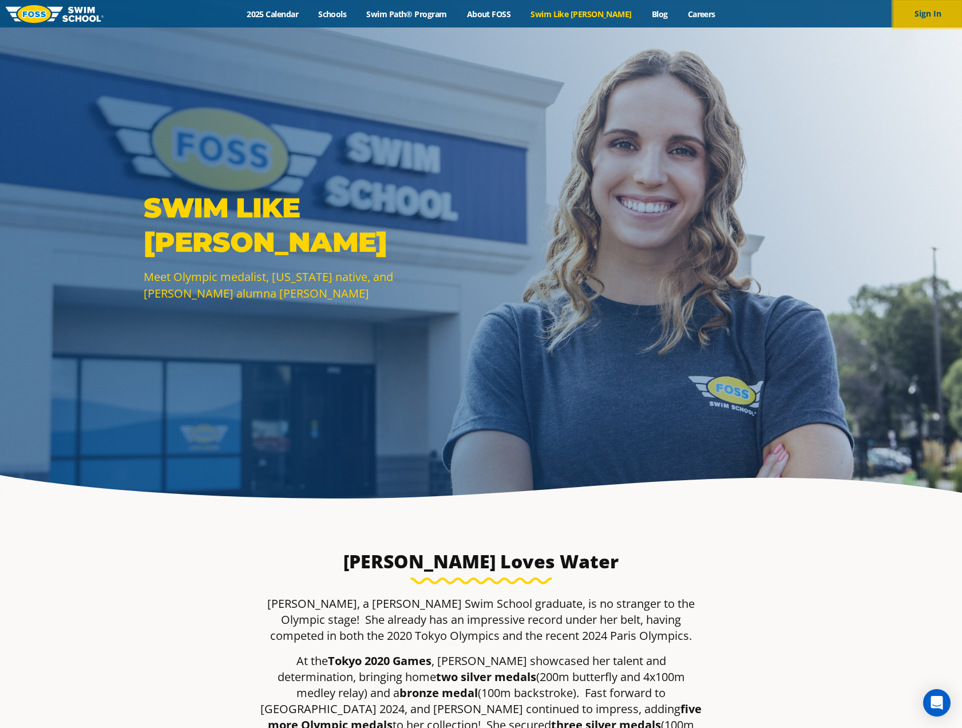
click at [920, 14] on button "Sign In" at bounding box center [927, 13] width 69 height 27
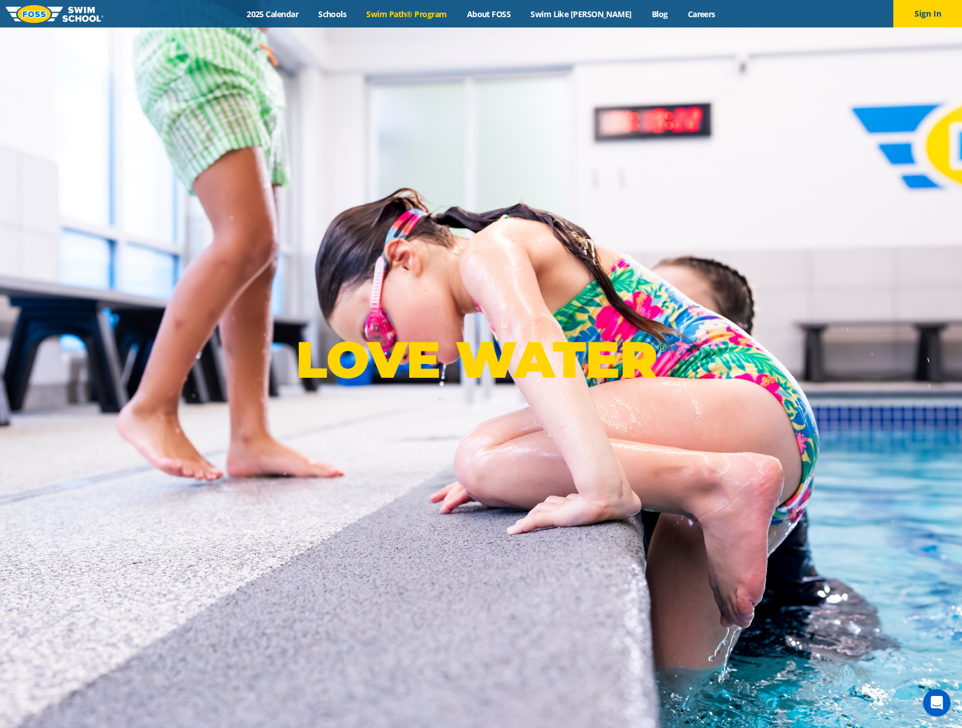
click at [423, 10] on link "Swim Path® Program" at bounding box center [406, 14] width 100 height 11
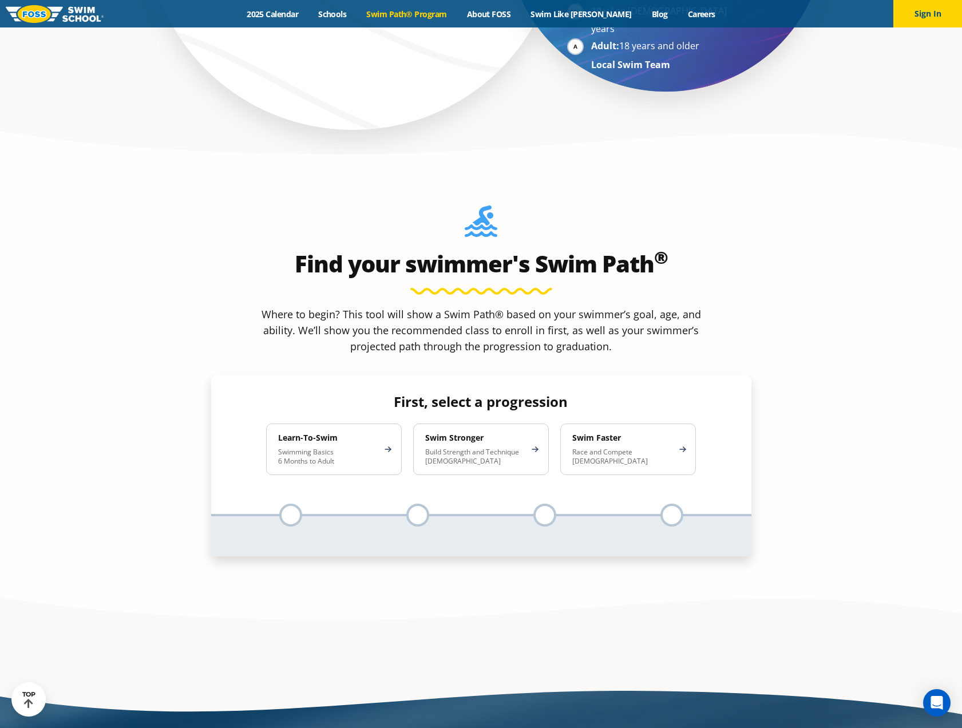
scroll to position [1144, 0]
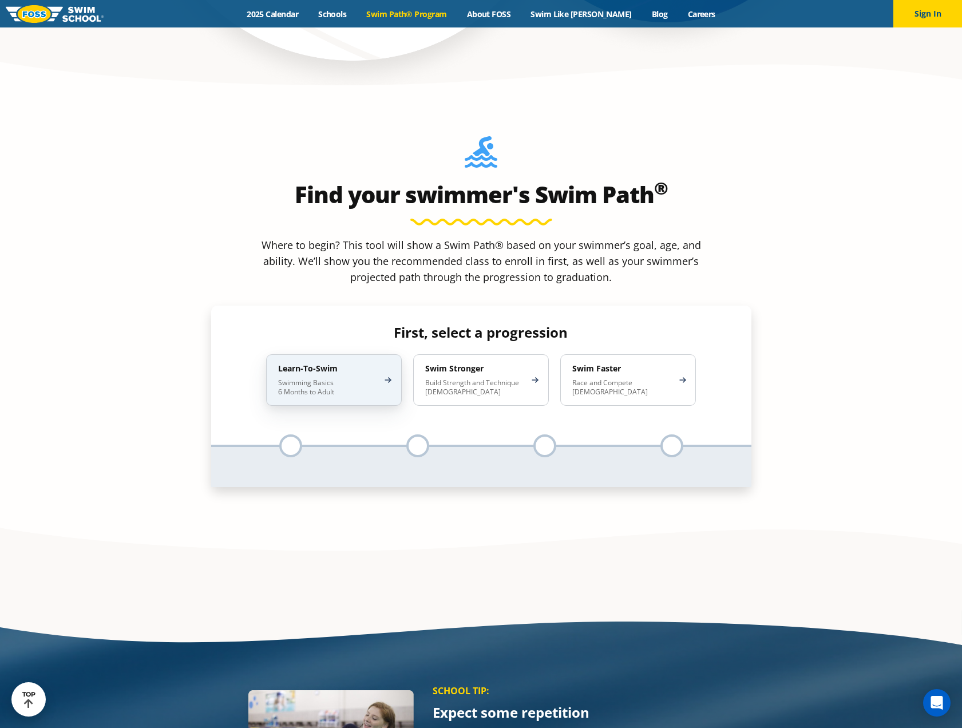
click at [350, 378] on p "Swimming Basics 6 Months to Adult" at bounding box center [328, 387] width 100 height 18
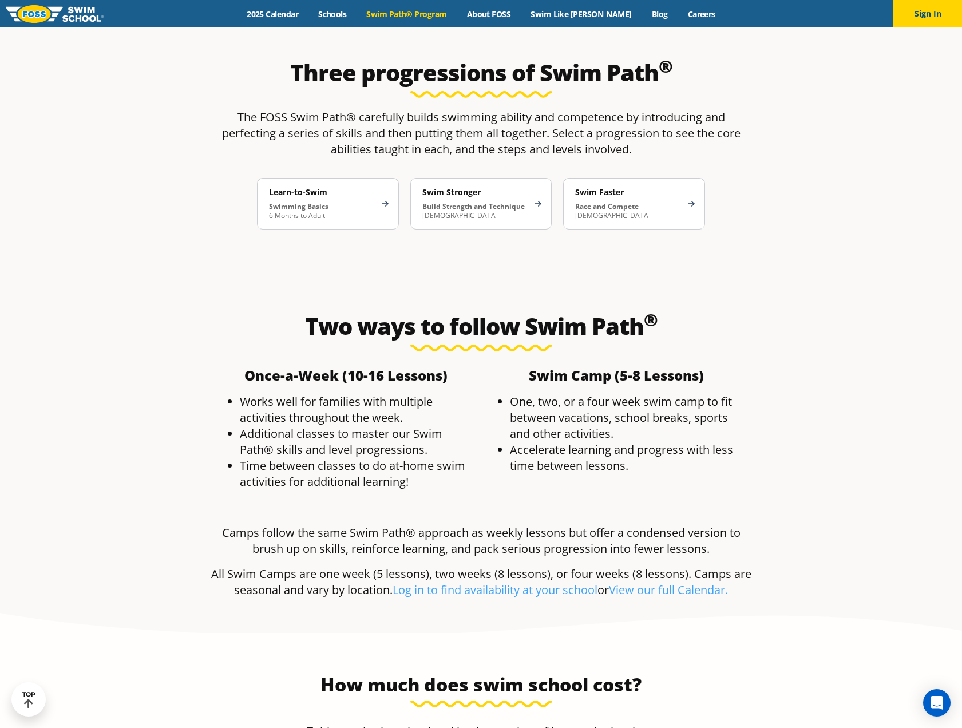
scroll to position [2116, 0]
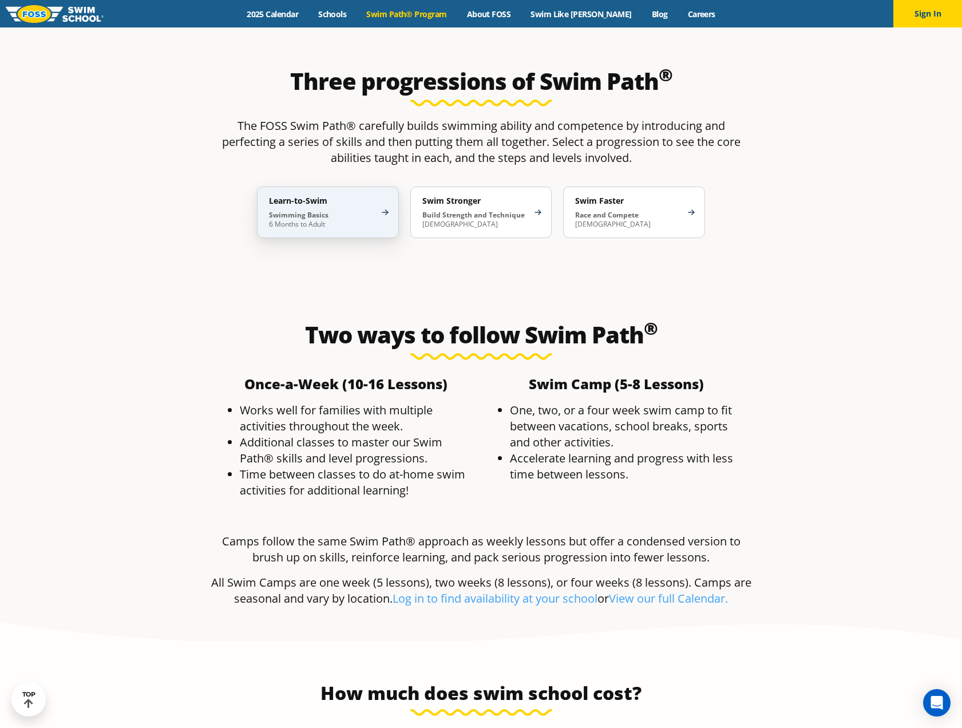
click at [333, 186] on div "Learn-to-Swim Swimming Basics 6 Months to Adult" at bounding box center [328, 211] width 142 height 51
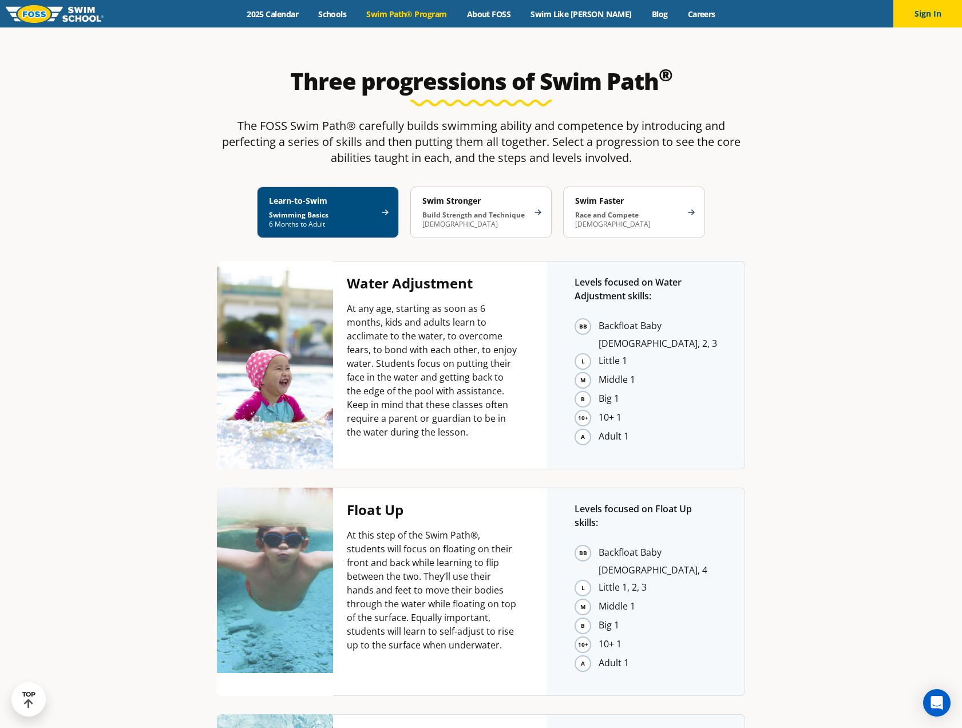
click at [598, 390] on li "Big 1" at bounding box center [657, 399] width 118 height 18
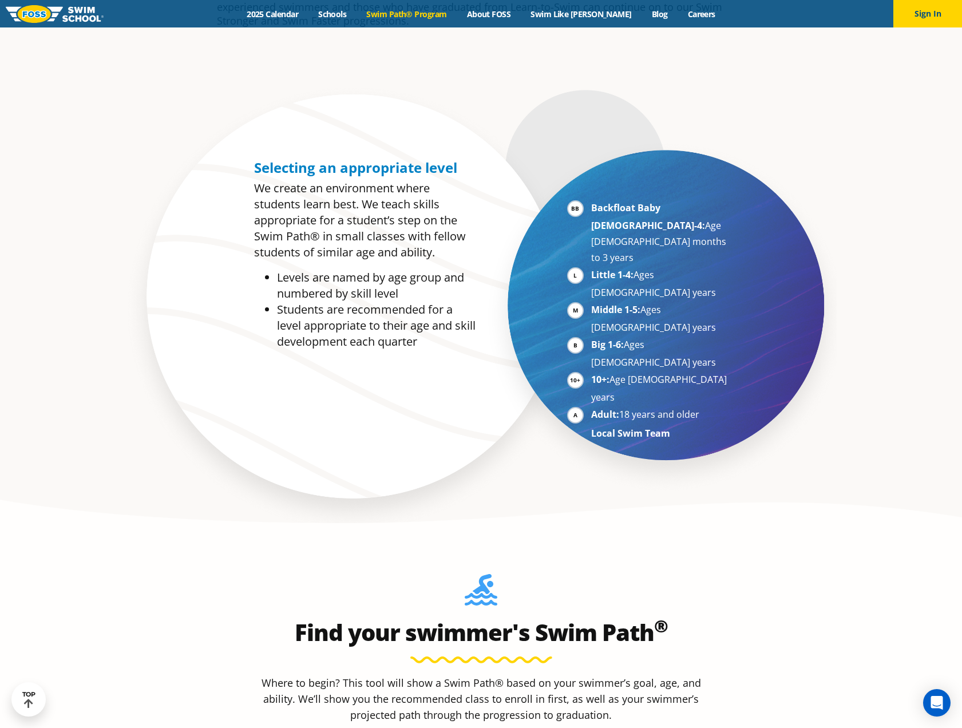
scroll to position [686, 0]
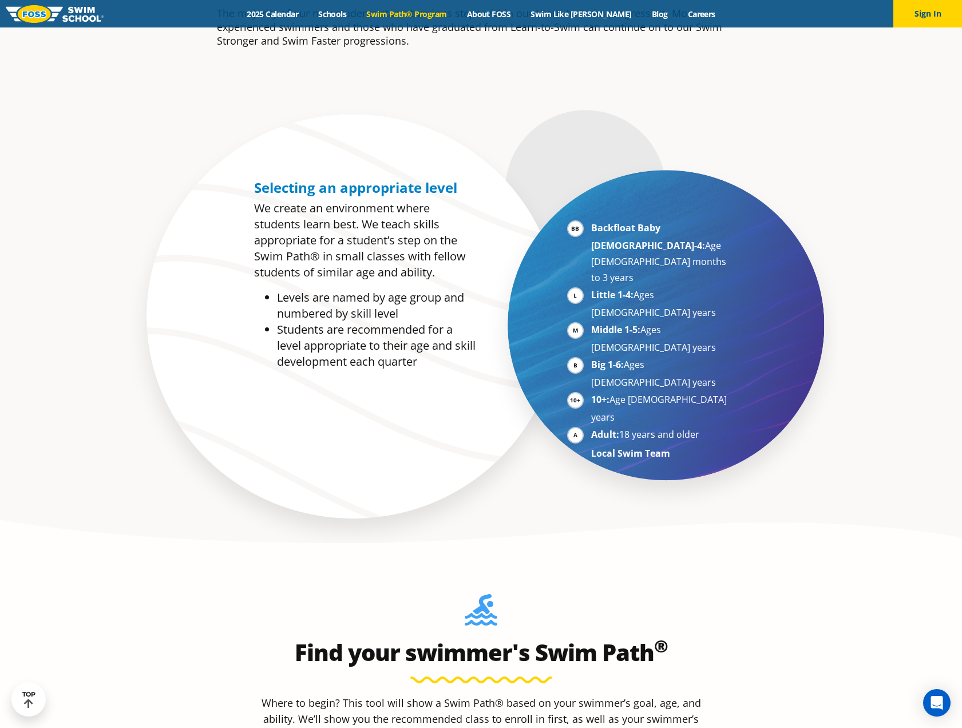
click at [604, 287] on li "Little 1-4: Ages 3-5 years" at bounding box center [661, 304] width 140 height 34
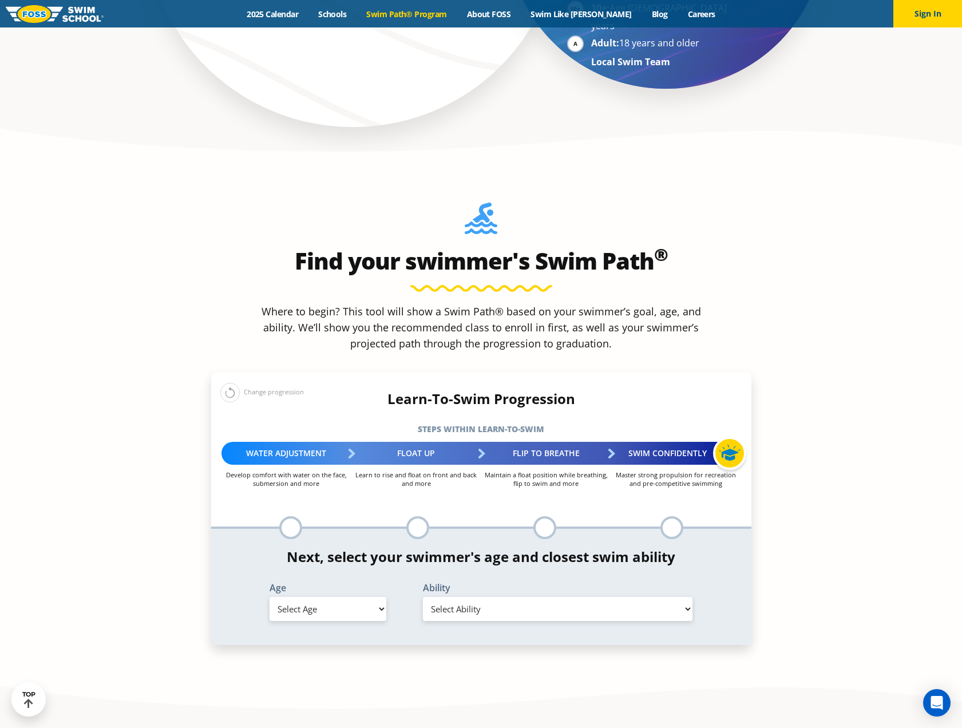
scroll to position [1144, 0]
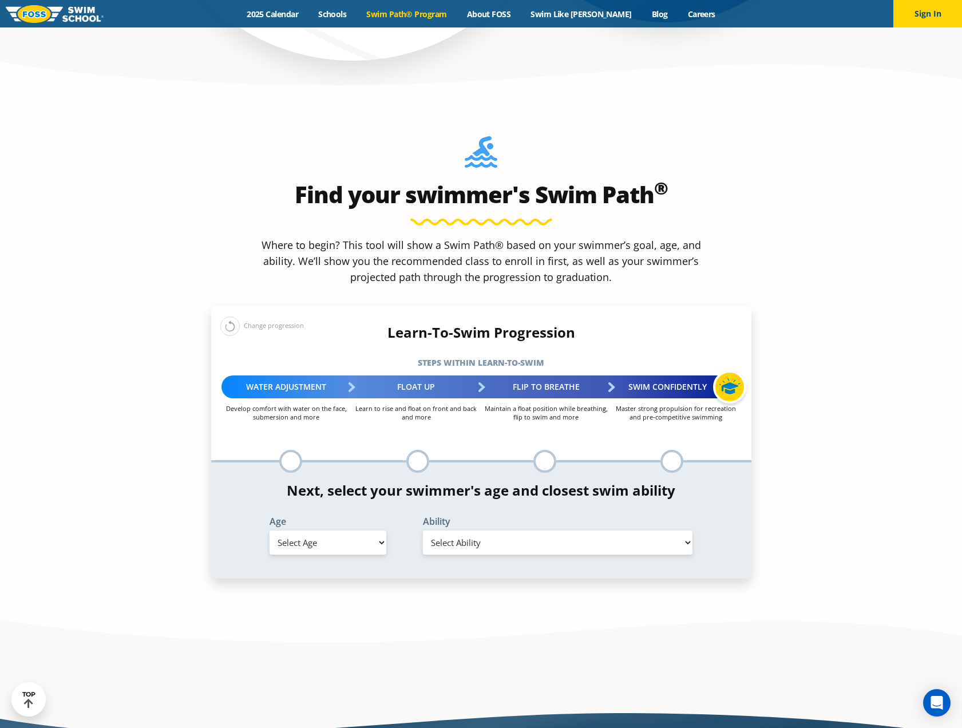
click at [362, 530] on select "Select Age 6 months - 1 year 1 year 2 years 3 years 4 years 5 years 6 years 7 y…" at bounding box center [327, 542] width 117 height 24
select select "5-years"
click at [269, 530] on select "Select Age 6 months - 1 year 1 year 2 years 3 years 4 years 5 years 6 years 7 y…" at bounding box center [327, 542] width 117 height 24
click at [525, 530] on select "Select Ability First in-water experience When in the water, reliant on a life j…" at bounding box center [558, 542] width 270 height 24
click at [423, 530] on select "Select Ability First in-water experience When in the water, reliant on a life j…" at bounding box center [558, 542] width 270 height 24
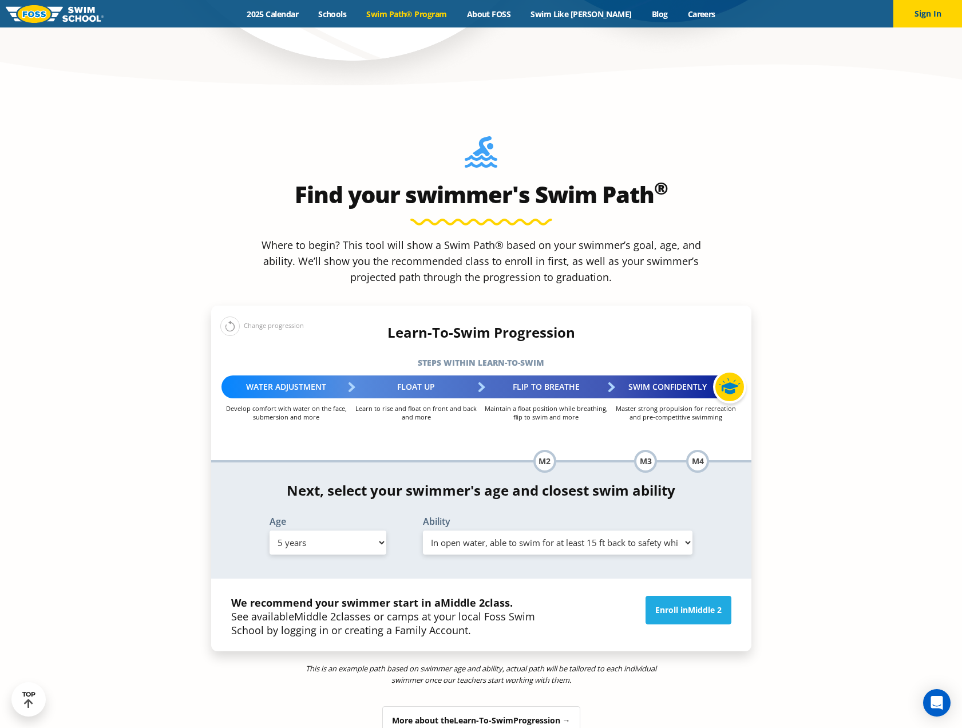
click at [665, 530] on select "Select Ability First in-water experience When in the water, reliant on a life j…" at bounding box center [558, 542] width 270 height 24
select select "5-years-when-in-the-water-reliant-on-a-life-jacket-or-floatation-device"
click at [423, 530] on select "Select Ability First in-water experience When in the water, reliant on a life j…" at bounding box center [558, 542] width 270 height 24
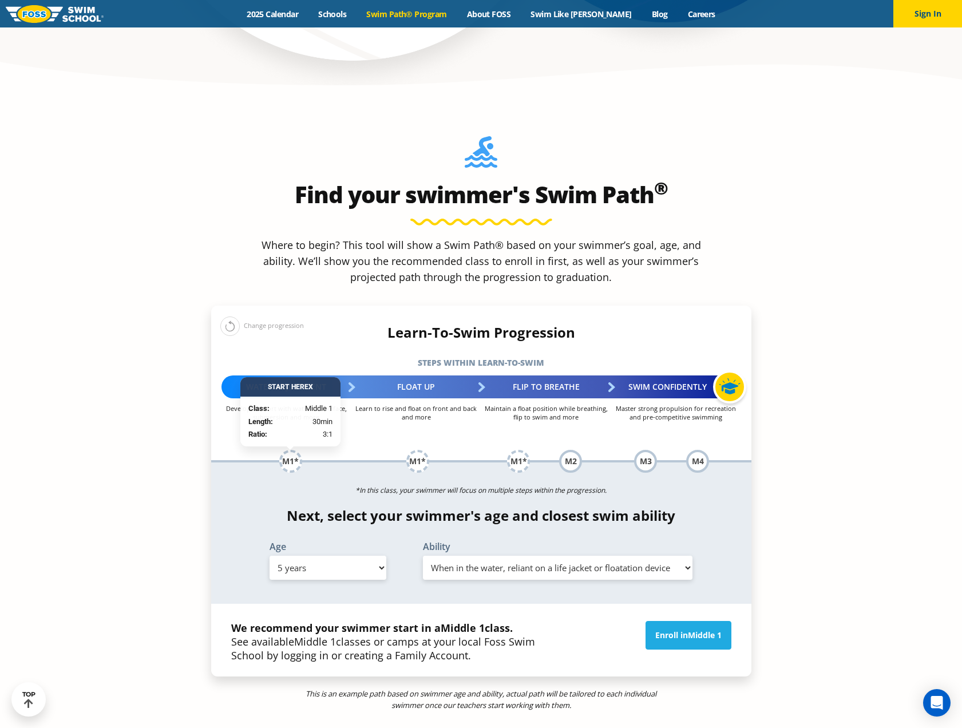
click at [293, 450] on div "M1*" at bounding box center [290, 461] width 23 height 23
click at [379, 555] on select "Select Age 6 months - 1 year 1 year 2 years 3 years 4 years 5 years 6 years 7 y…" at bounding box center [327, 567] width 117 height 24
select select "3-years"
click at [269, 555] on select "Select Age 6 months - 1 year 1 year 2 years 3 years 4 years 5 years 6 years 7 y…" at bounding box center [327, 567] width 117 height 24
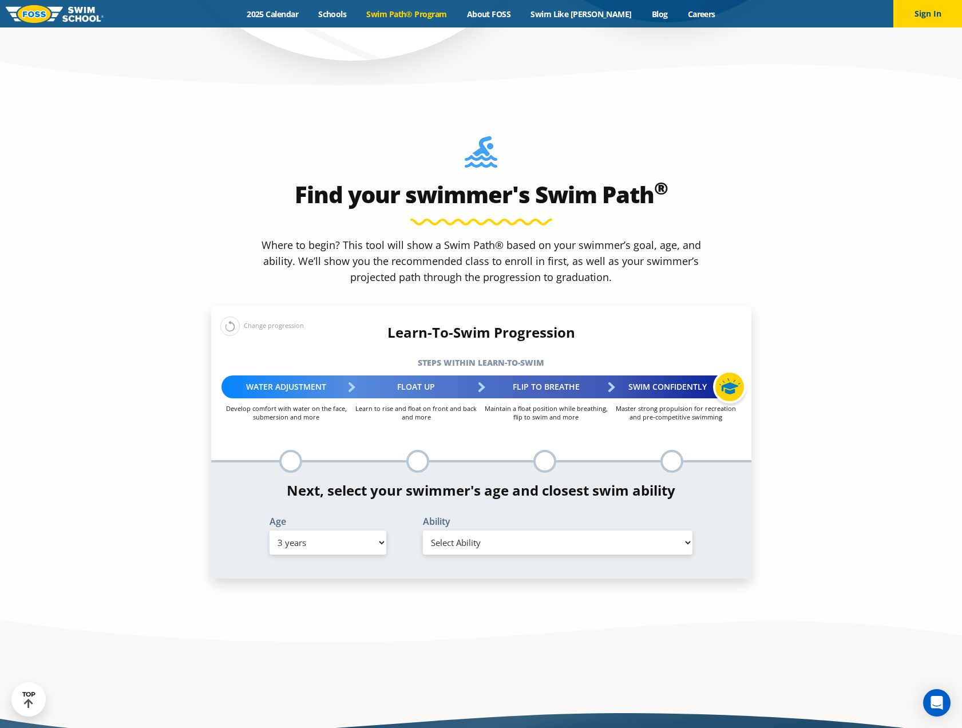
click at [611, 530] on select "Select Ability First in-water experience When in the water, reliant on a life j…" at bounding box center [558, 542] width 270 height 24
select select "3-years-when-in-the-water-reliant-on-a-life-jacket-or-floatation-device"
click at [423, 530] on select "Select Ability First in-water experience When in the water, reliant on a life j…" at bounding box center [558, 542] width 270 height 24
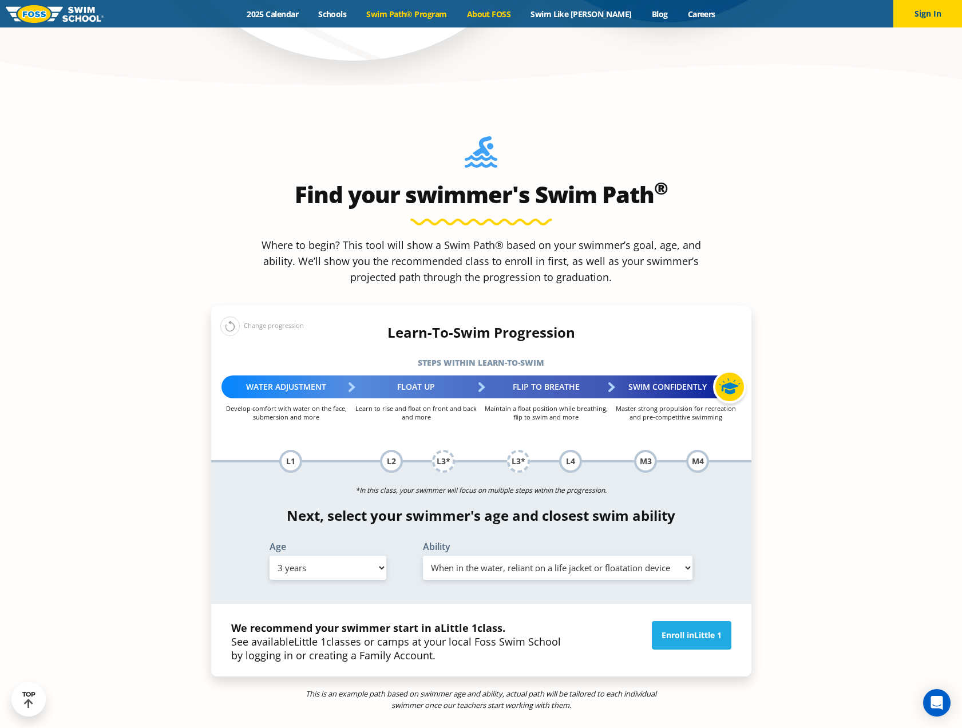
click at [500, 11] on link "About FOSS" at bounding box center [488, 14] width 64 height 11
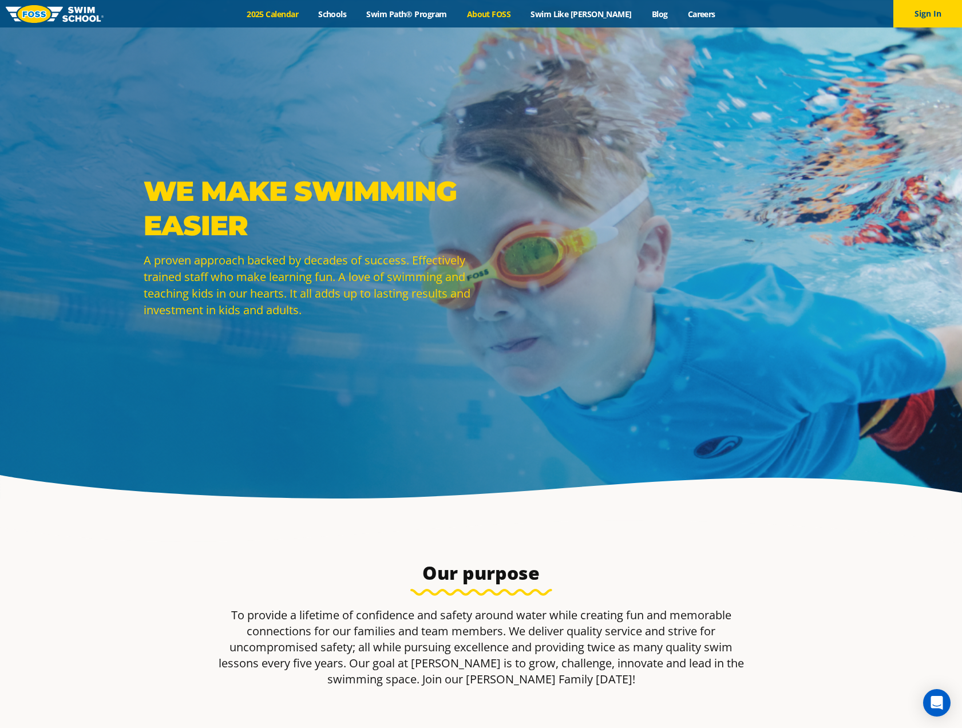
click at [283, 14] on link "2025 Calendar" at bounding box center [273, 14] width 72 height 11
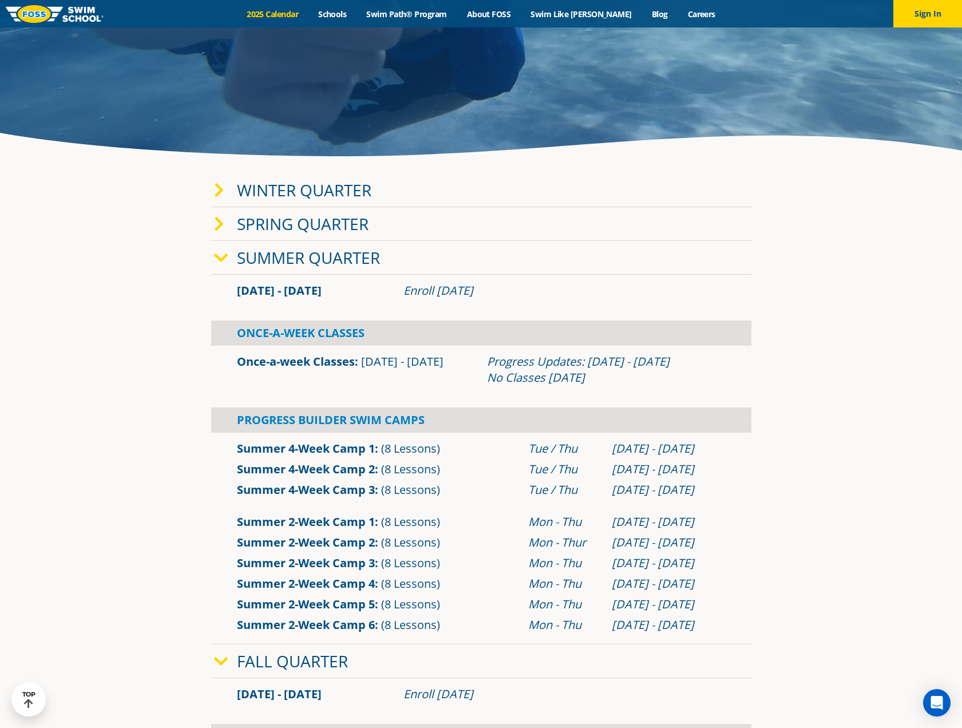
scroll to position [343, 0]
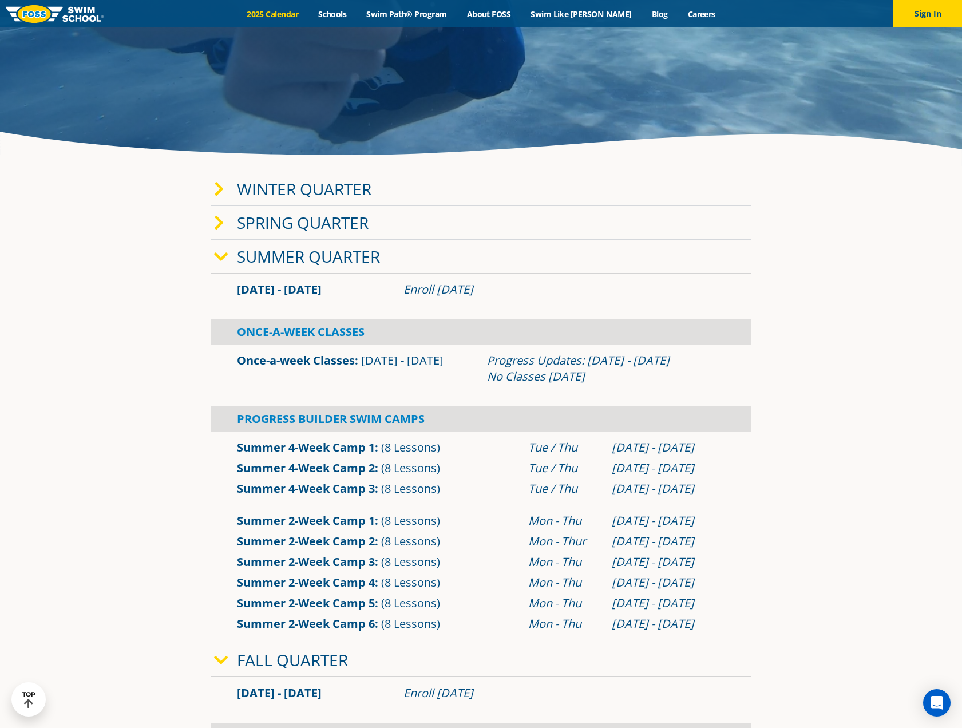
click at [220, 251] on icon at bounding box center [221, 257] width 14 height 16
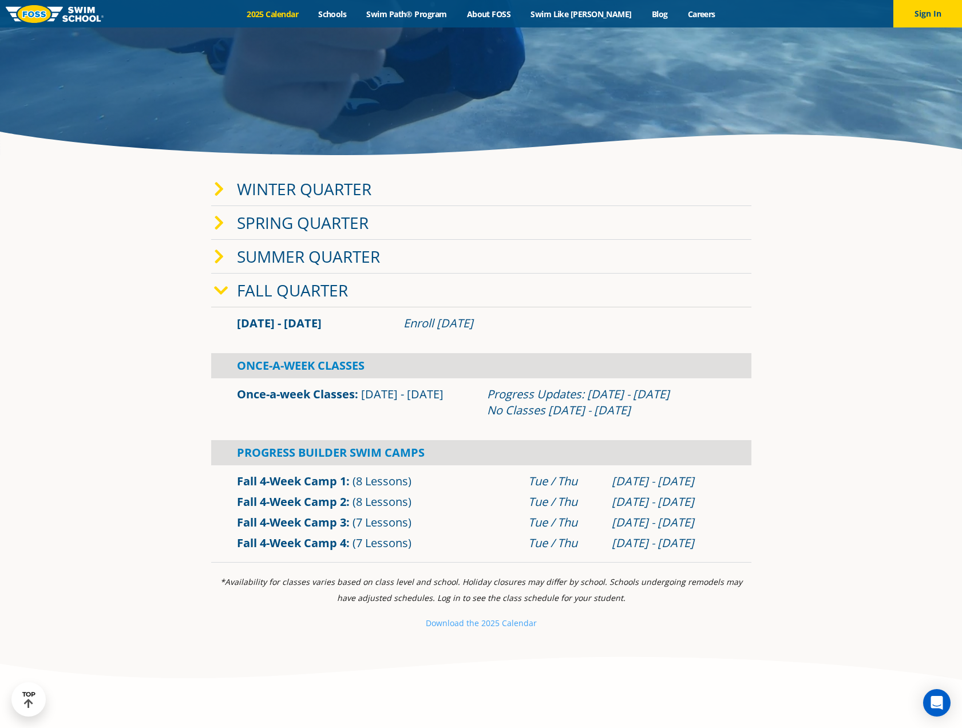
click at [217, 295] on icon at bounding box center [221, 291] width 14 height 16
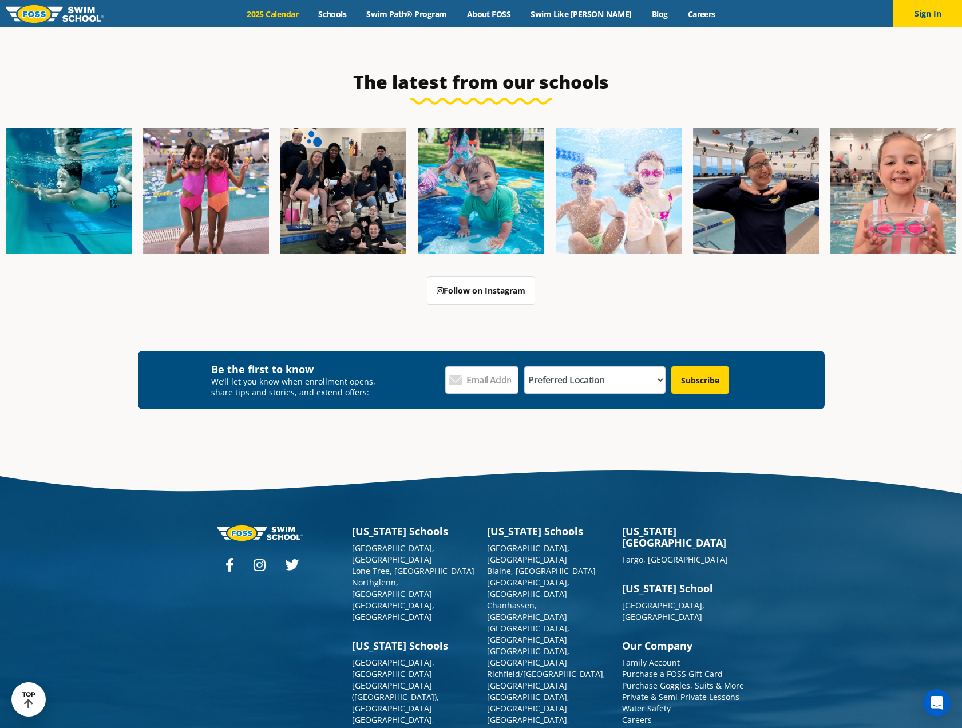
scroll to position [2029, 0]
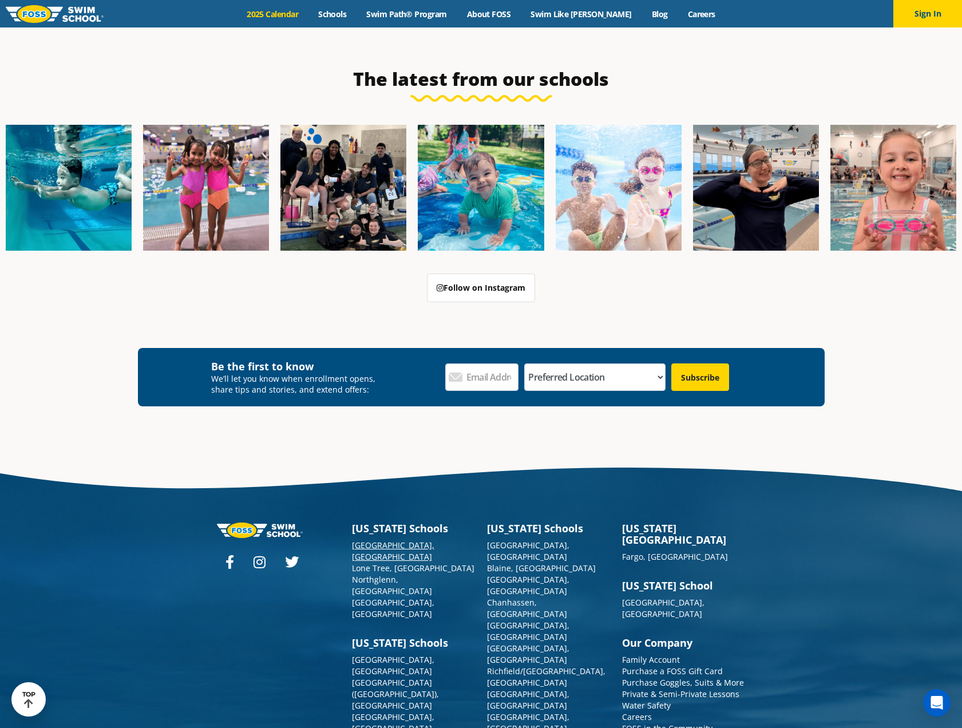
click at [376, 539] on link "[GEOGRAPHIC_DATA], [GEOGRAPHIC_DATA]" at bounding box center [393, 550] width 82 height 22
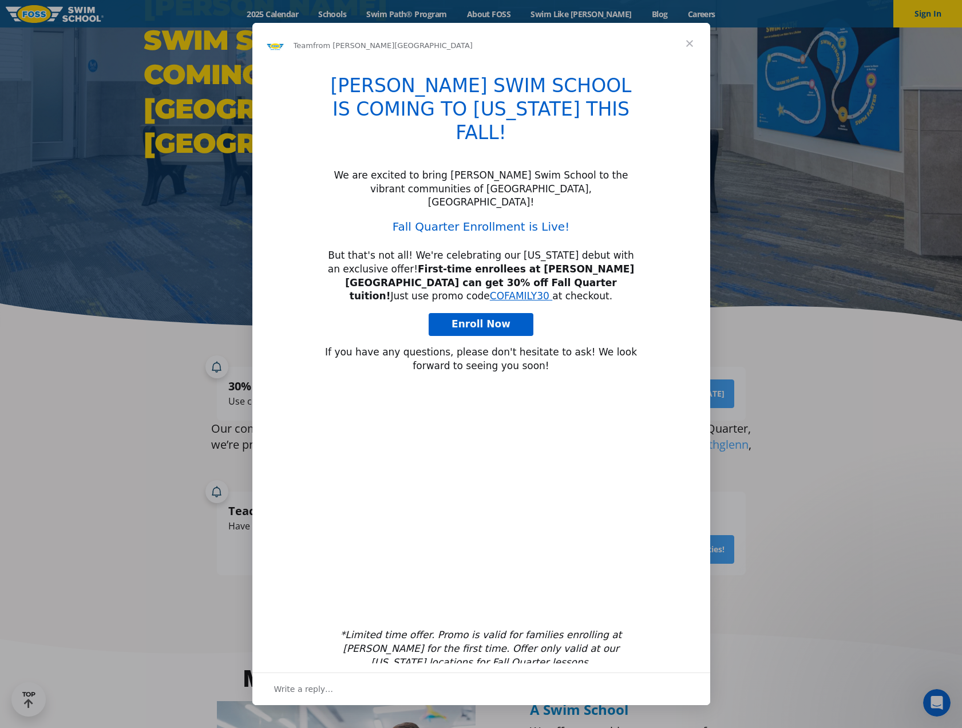
click at [689, 64] on span "Close" at bounding box center [689, 43] width 41 height 41
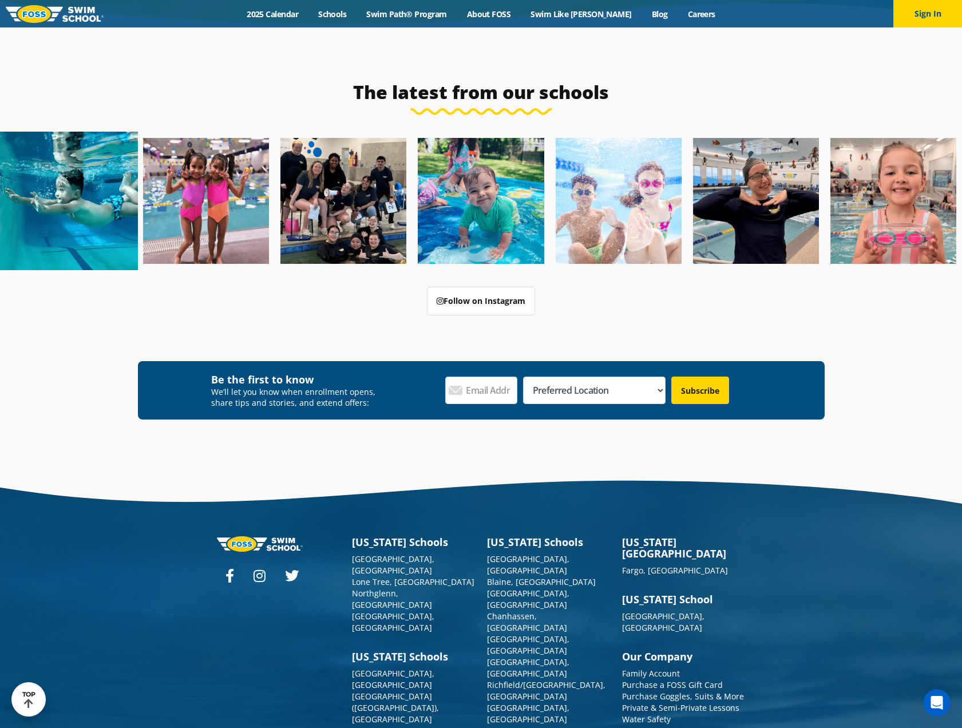
scroll to position [3831, 0]
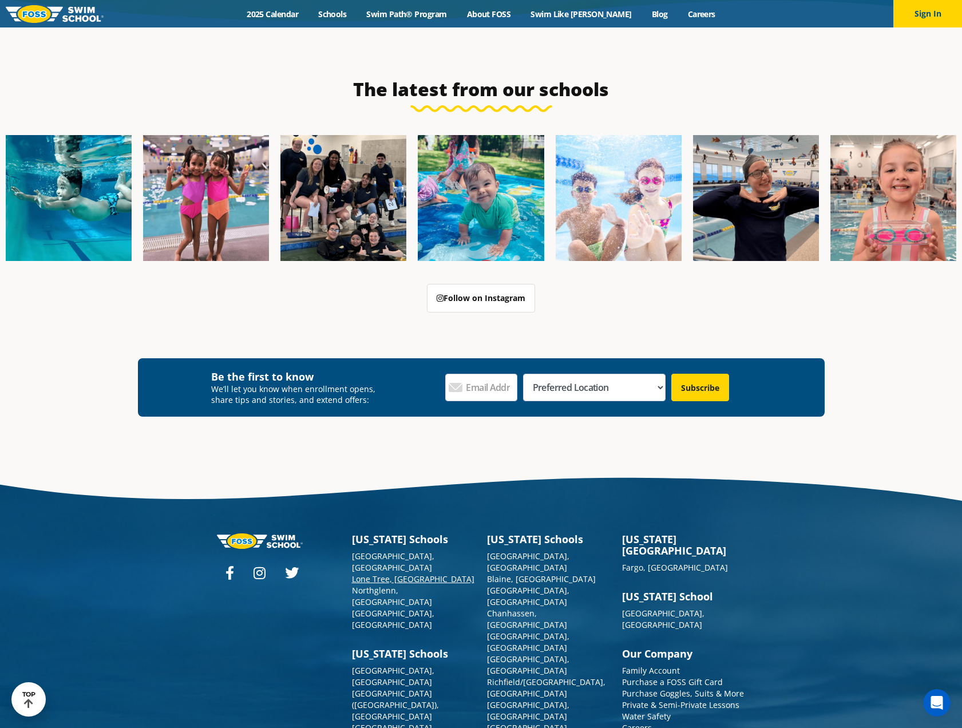
click at [354, 573] on link "Lone Tree, [GEOGRAPHIC_DATA]" at bounding box center [413, 578] width 122 height 11
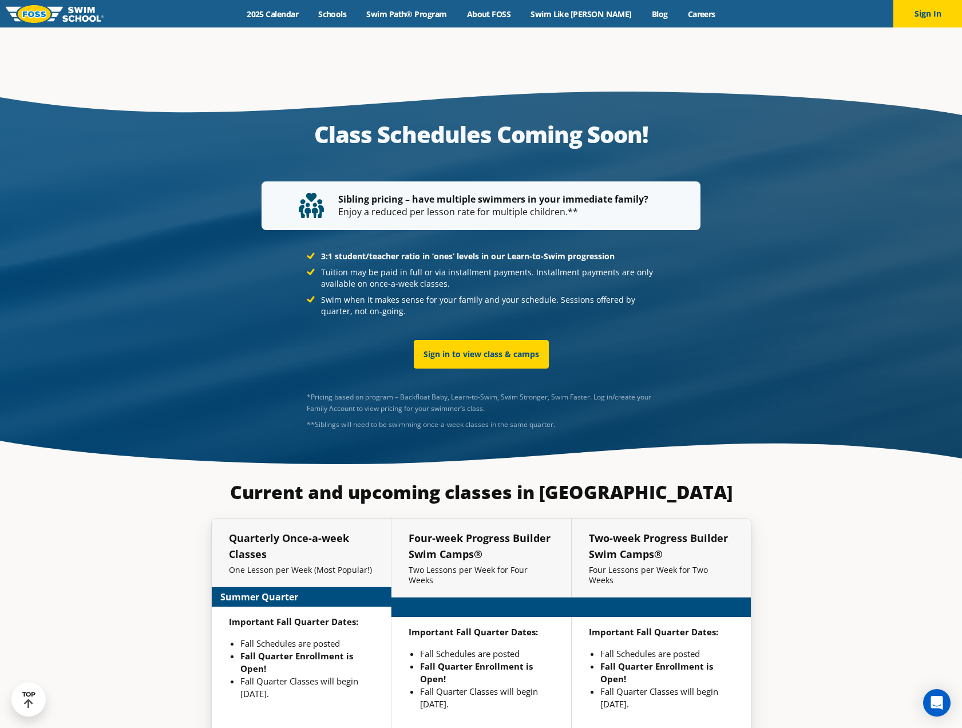
scroll to position [2215, 0]
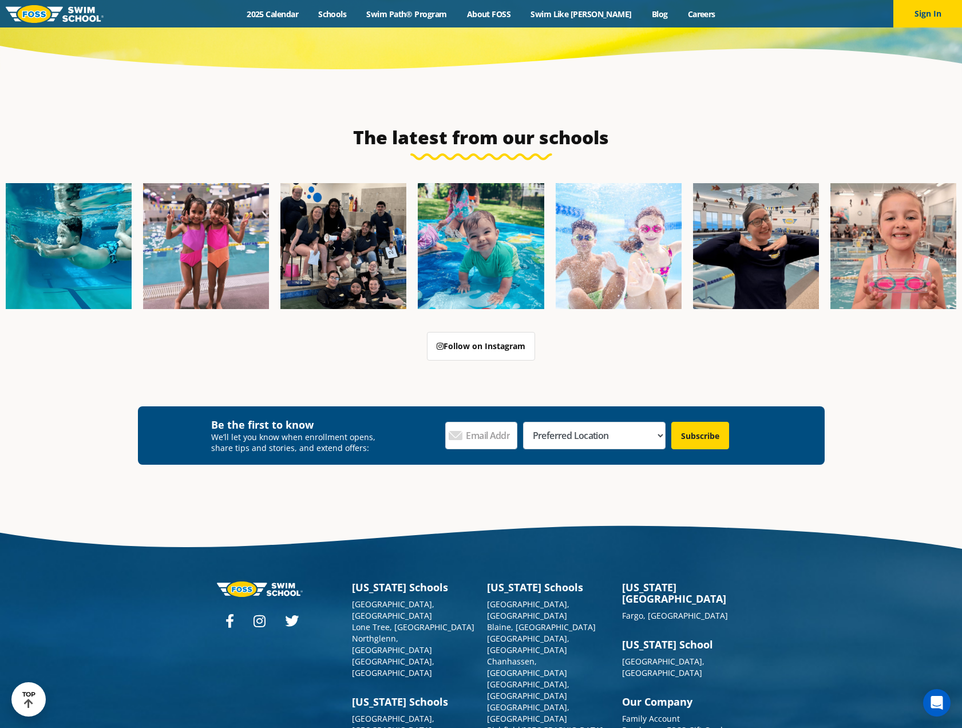
scroll to position [3831, 0]
